Goal: Task Accomplishment & Management: Complete application form

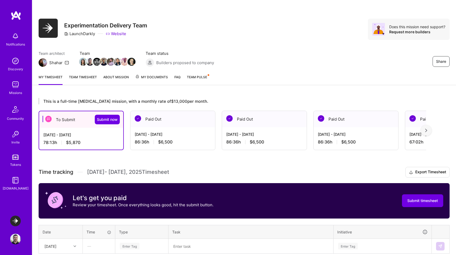
scroll to position [71, 0]
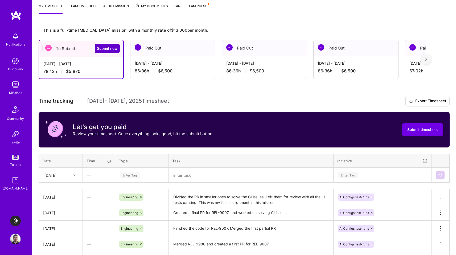
click at [103, 48] on span "Submit now" at bounding box center [107, 48] width 21 height 5
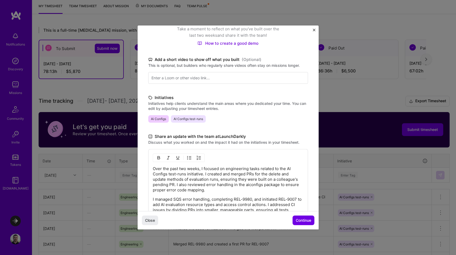
scroll to position [79, 0]
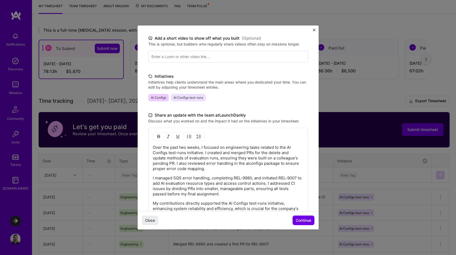
click at [205, 154] on p "Over the past two weeks, I focused on engineering tasks related to the AI Confi…" at bounding box center [228, 158] width 151 height 27
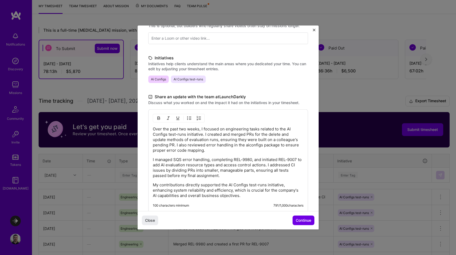
scroll to position [101, 0]
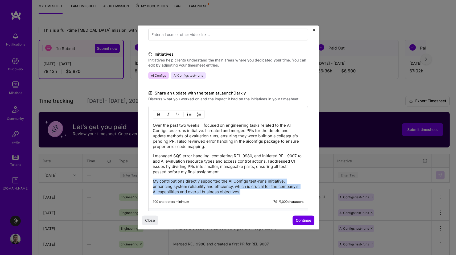
drag, startPoint x: 268, startPoint y: 191, endPoint x: 149, endPoint y: 181, distance: 118.7
click at [149, 181] on div "Over the past two weeks, I focused on engineering tasks related to the AI Confi…" at bounding box center [228, 157] width 160 height 103
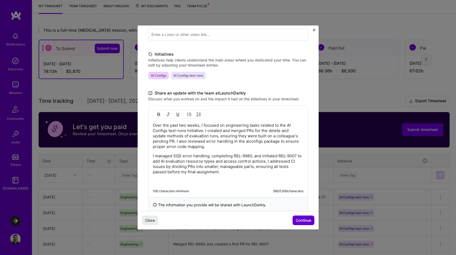
click at [303, 219] on span "Continue" at bounding box center [303, 220] width 15 height 5
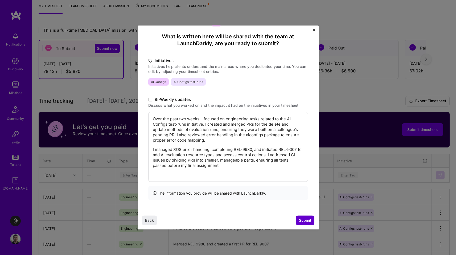
scroll to position [42, 0]
click at [305, 219] on span "Submit" at bounding box center [305, 220] width 12 height 5
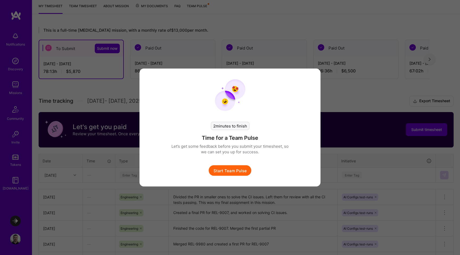
click at [233, 172] on button "Start Team Pulse" at bounding box center [230, 170] width 43 height 11
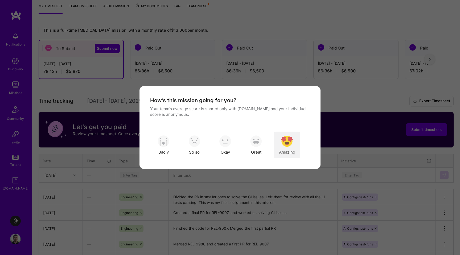
click at [283, 146] on img "modal" at bounding box center [287, 141] width 12 height 12
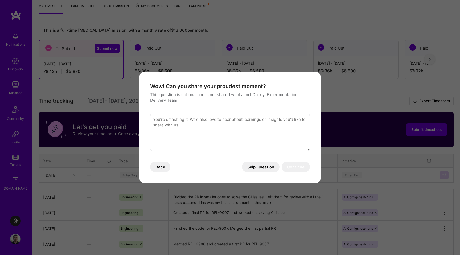
click at [213, 119] on textarea "modal" at bounding box center [230, 132] width 160 height 37
type textarea "LaunchDarkly has a great team of people, it has been a pleasure to work with th…"
click at [300, 166] on button "Continue" at bounding box center [296, 167] width 28 height 11
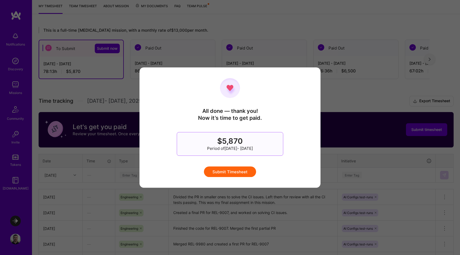
click at [239, 173] on button "Submit Timesheet" at bounding box center [230, 171] width 52 height 11
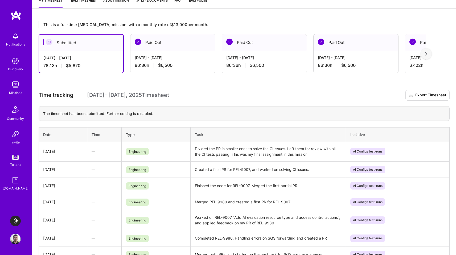
scroll to position [75, 0]
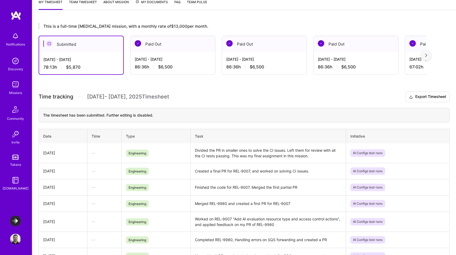
click at [427, 55] on img at bounding box center [426, 56] width 2 height 4
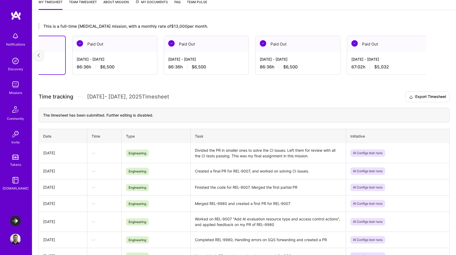
scroll to position [0, 60]
click at [40, 56] on div at bounding box center [38, 55] width 11 height 11
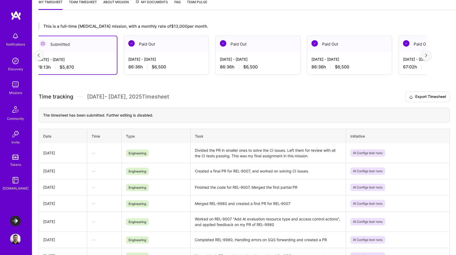
scroll to position [0, 0]
